Goal: Find specific page/section: Find specific page/section

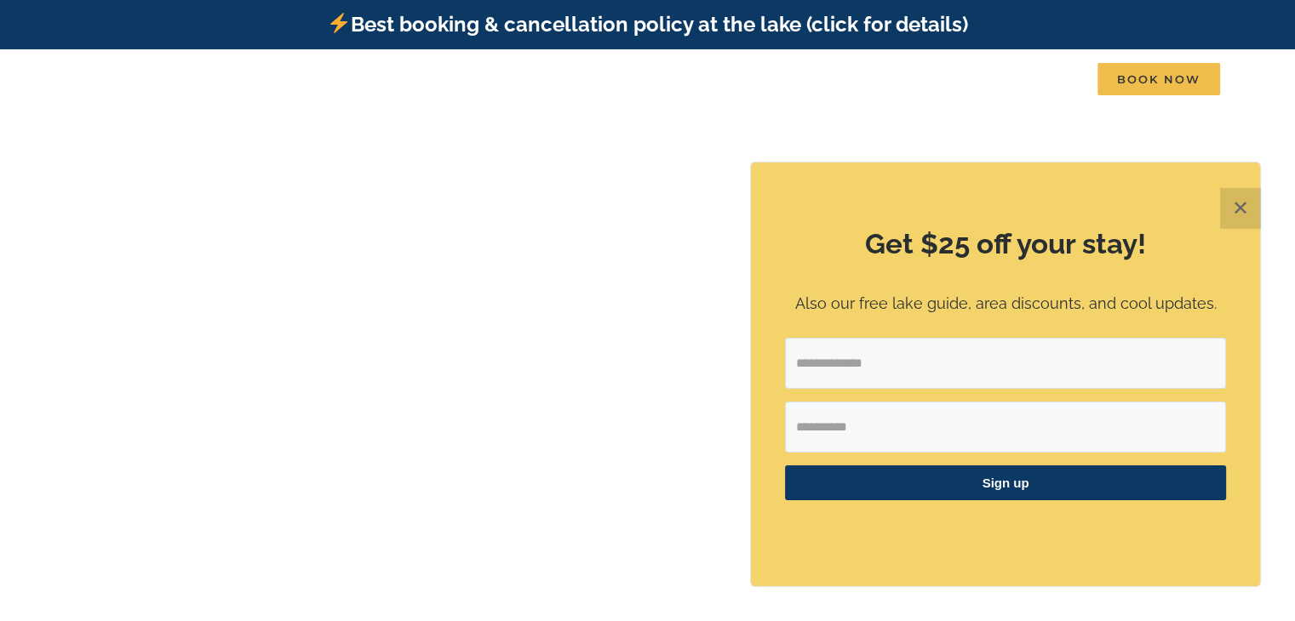
click at [1236, 216] on button "✕" at bounding box center [1240, 208] width 41 height 41
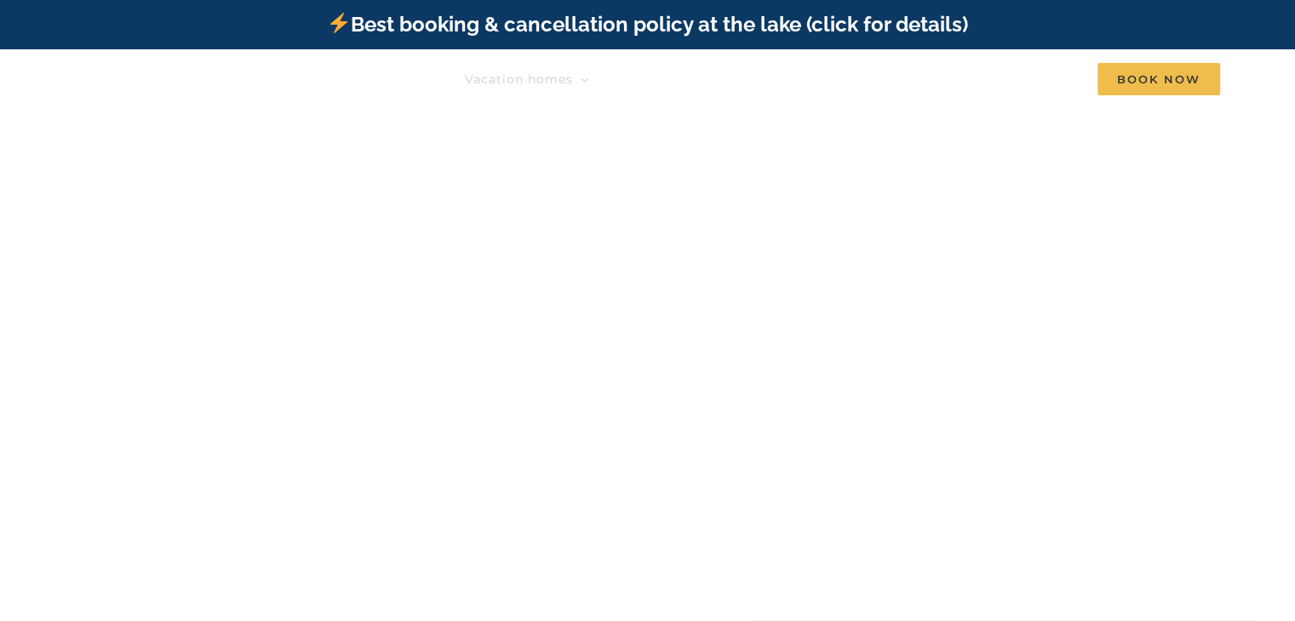
click at [527, 79] on span "Vacation homes" at bounding box center [519, 79] width 108 height 12
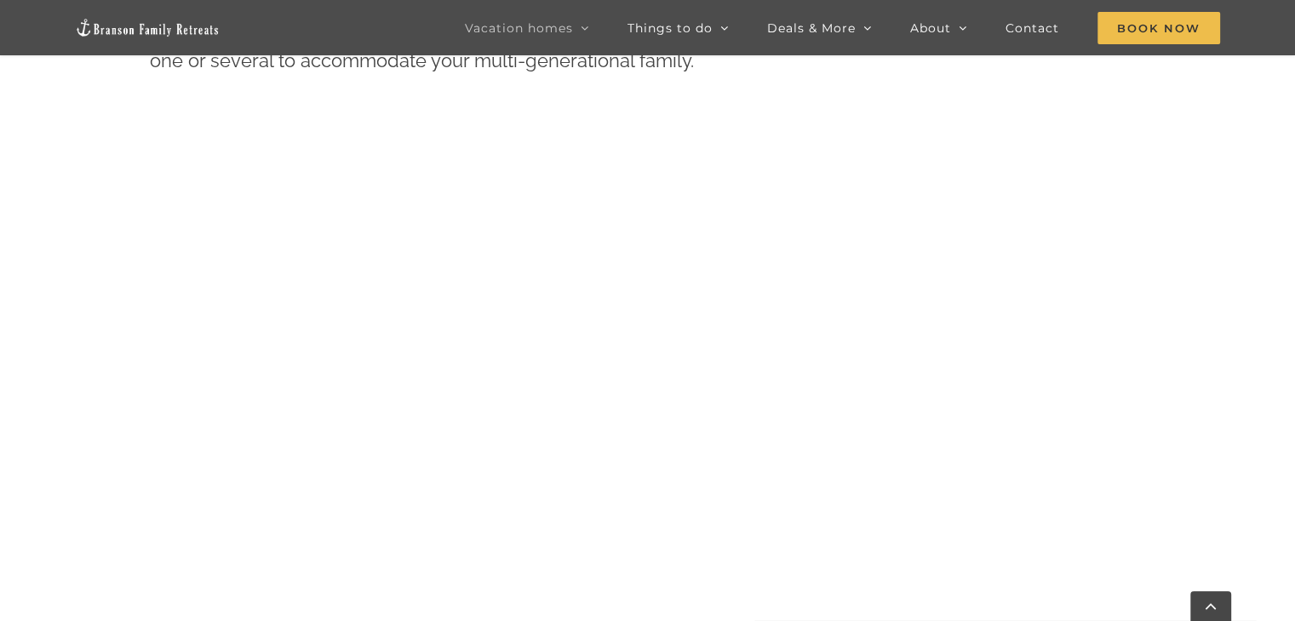
scroll to position [811, 0]
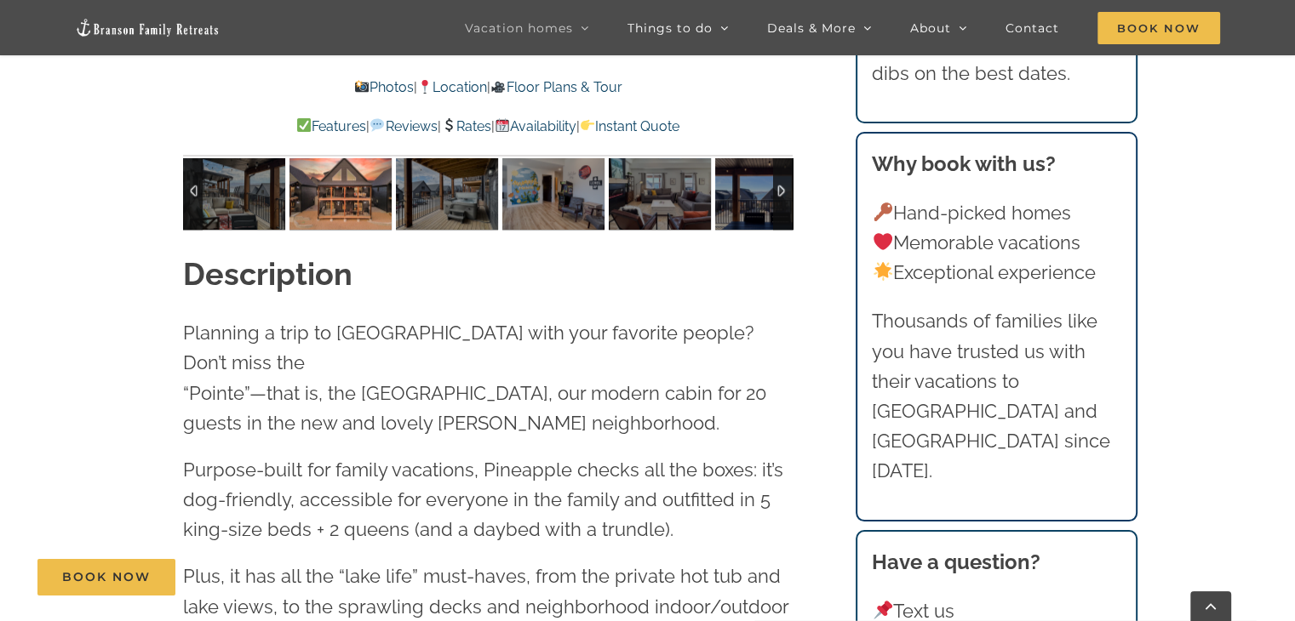
scroll to position [1793, 0]
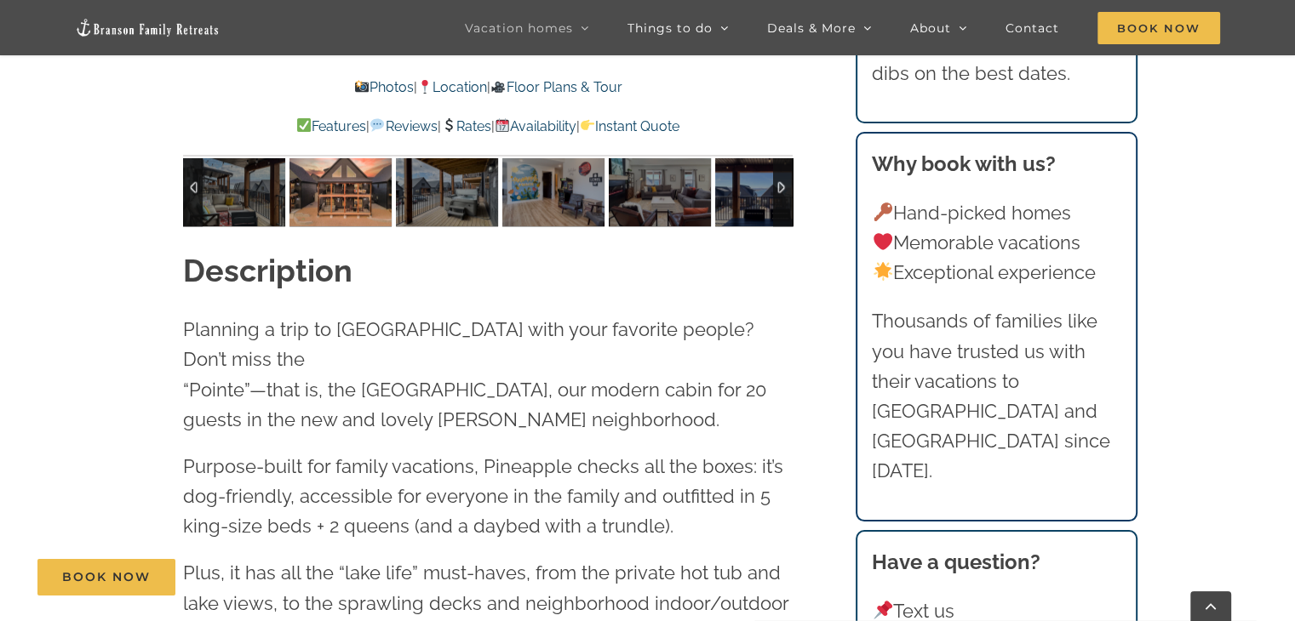
click at [753, 249] on h2 "Description" at bounding box center [488, 270] width 610 height 43
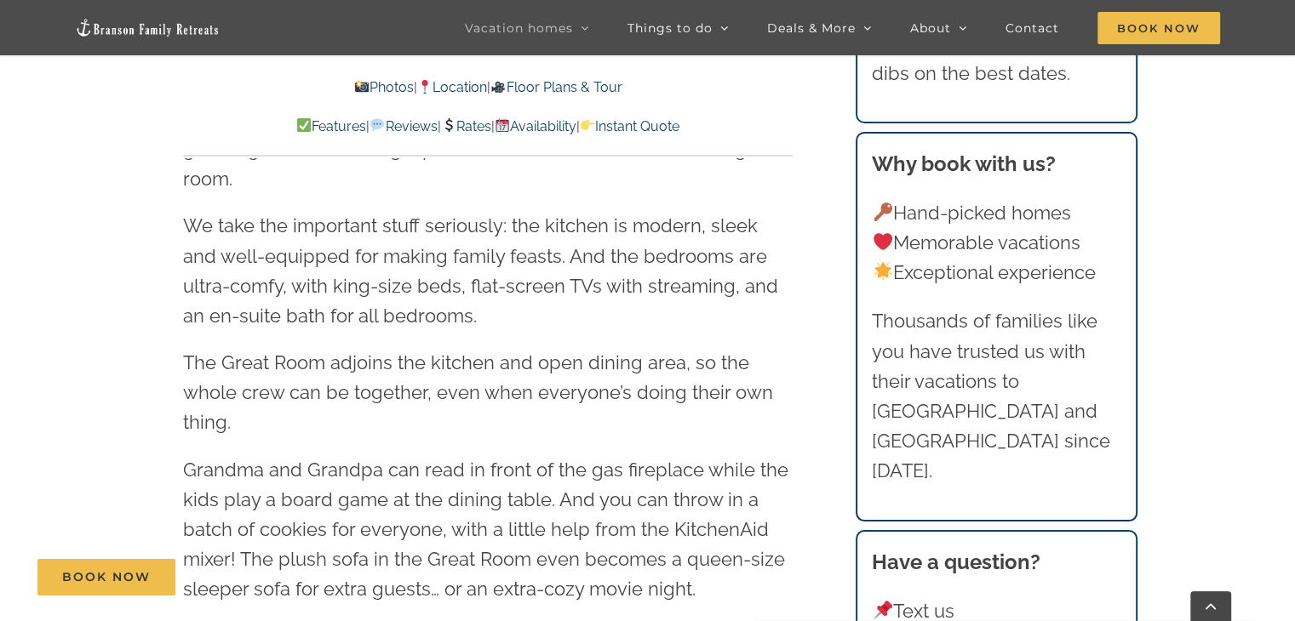
scroll to position [2492, 0]
